Goal: Task Accomplishment & Management: Manage account settings

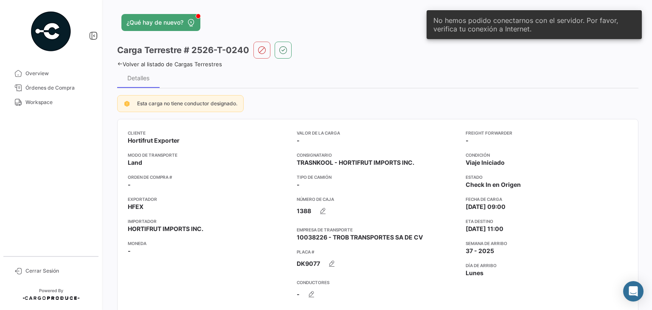
scroll to position [592, 0]
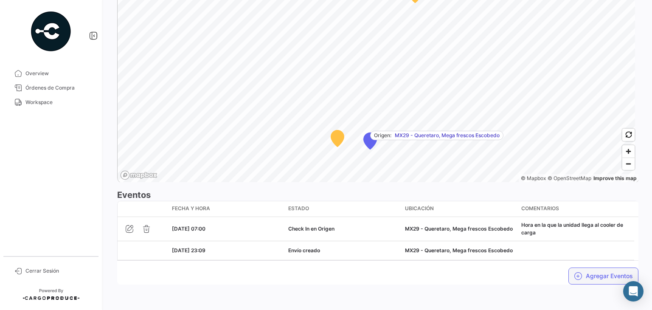
click at [611, 277] on button "Agregar Eventos" at bounding box center [603, 275] width 70 height 17
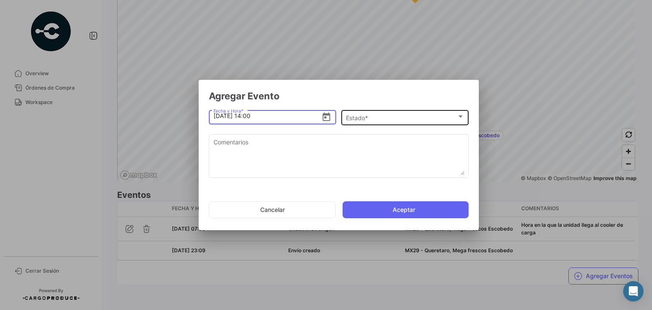
type input "[DATE] 14:00"
click at [372, 116] on div "Estado *" at bounding box center [401, 118] width 111 height 7
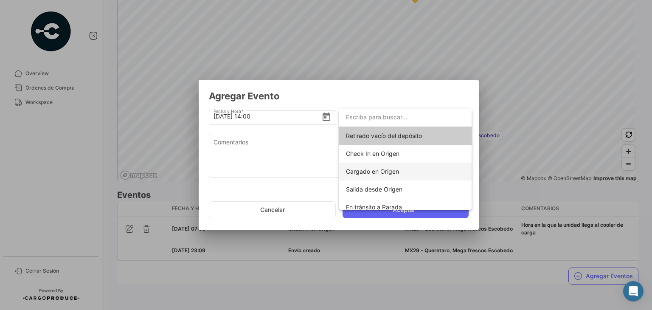
click at [382, 169] on span "Cargado en Origen" at bounding box center [372, 171] width 53 height 7
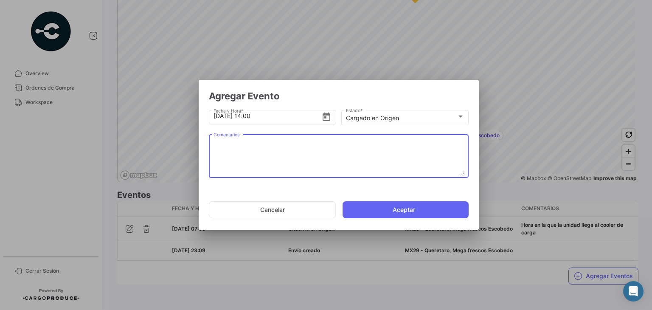
click at [256, 146] on textarea "Comentarios" at bounding box center [338, 155] width 251 height 37
paste textarea "Hora en la que la unidad termina el proceso de carga"
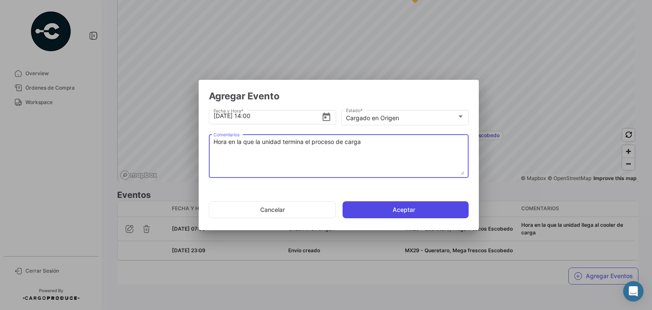
type textarea "Hora en la que la unidad termina el proceso de carga"
click at [363, 213] on button "Aceptar" at bounding box center [405, 209] width 126 height 17
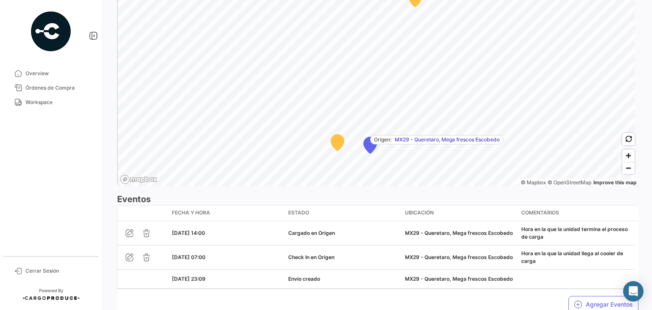
scroll to position [617, 0]
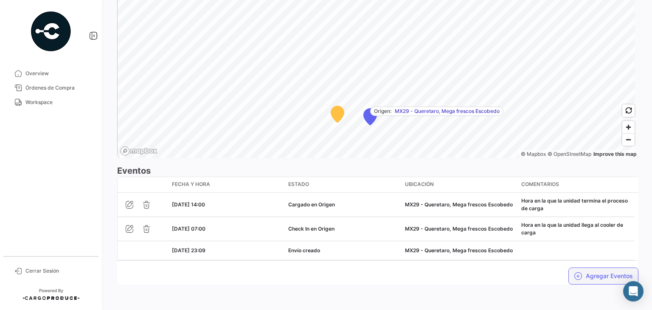
click at [592, 276] on button "Agregar Eventos" at bounding box center [603, 275] width 70 height 17
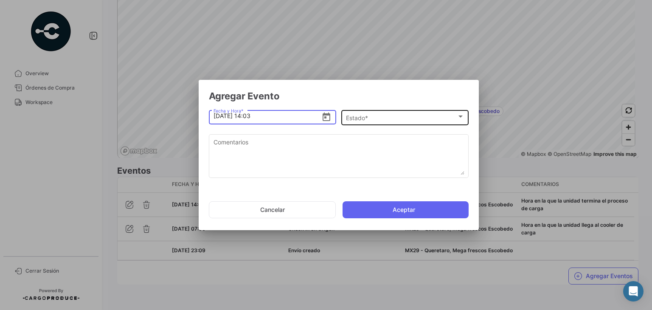
click at [452, 116] on div "Estado *" at bounding box center [401, 118] width 111 height 7
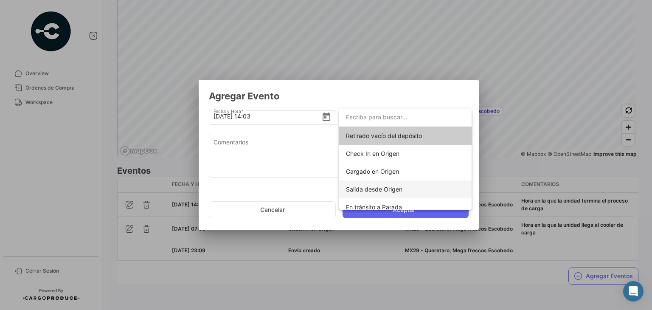
click at [392, 191] on span "Salida desde Origen" at bounding box center [374, 188] width 56 height 7
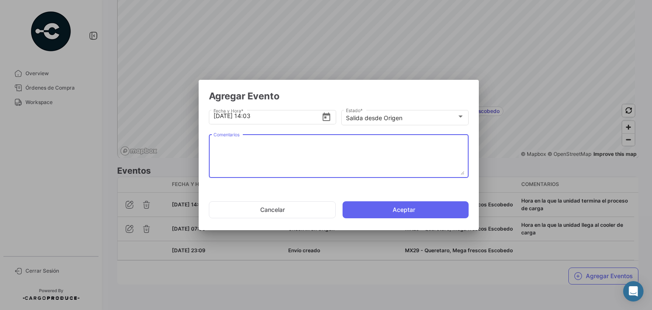
click at [312, 152] on textarea "Comentarios" at bounding box center [338, 155] width 251 height 37
paste textarea "Hora en la que la unidad se retira del cooler"
type textarea "Hora en la que la unidad se retira del cooler"
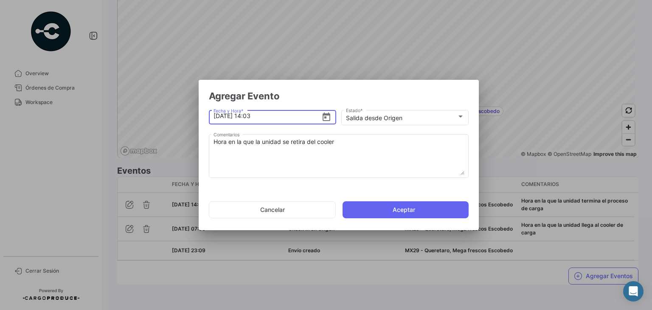
click at [282, 118] on input "[DATE] 14:03" at bounding box center [267, 116] width 108 height 30
type input "[DATE] 14:08"
click at [373, 207] on button "Aceptar" at bounding box center [405, 209] width 126 height 17
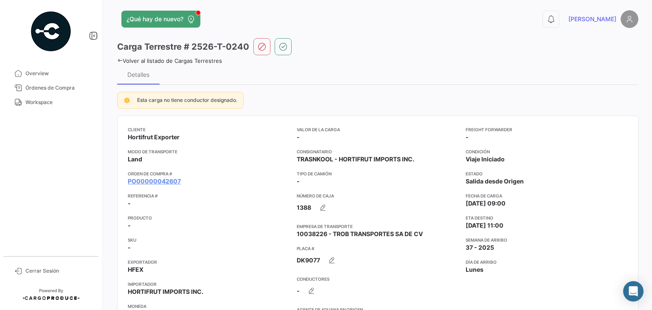
scroll to position [0, 0]
